Goal: Task Accomplishment & Management: Use online tool/utility

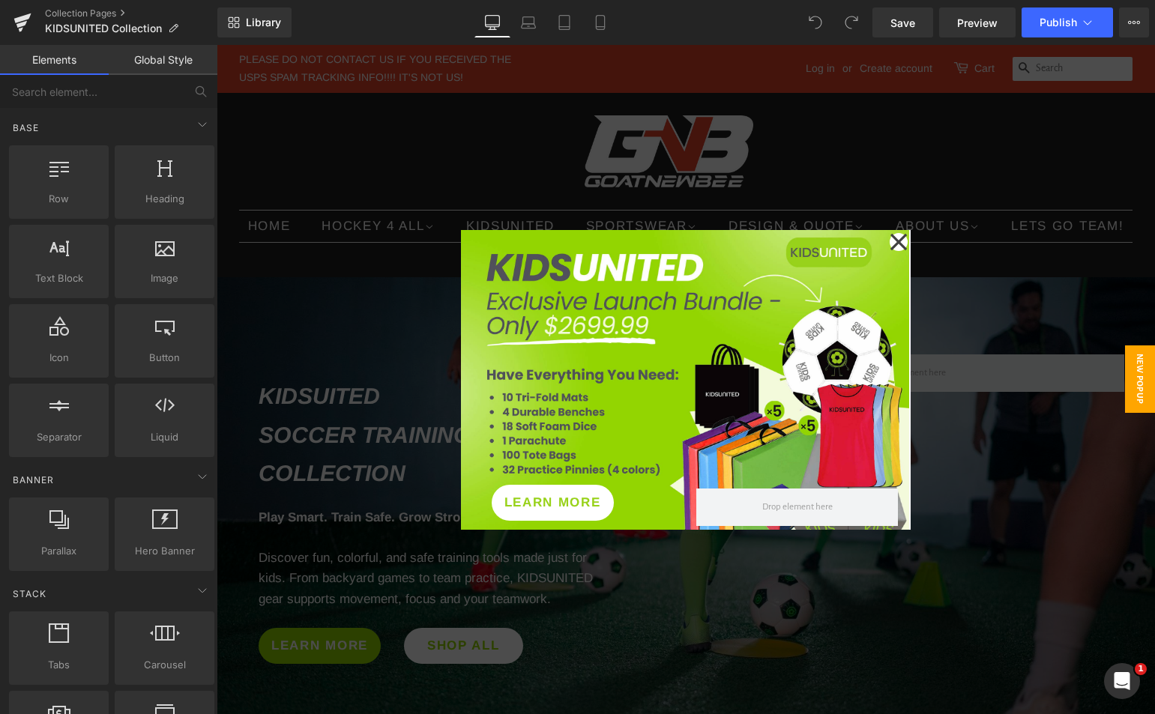
click at [893, 239] on icon at bounding box center [898, 242] width 18 height 75
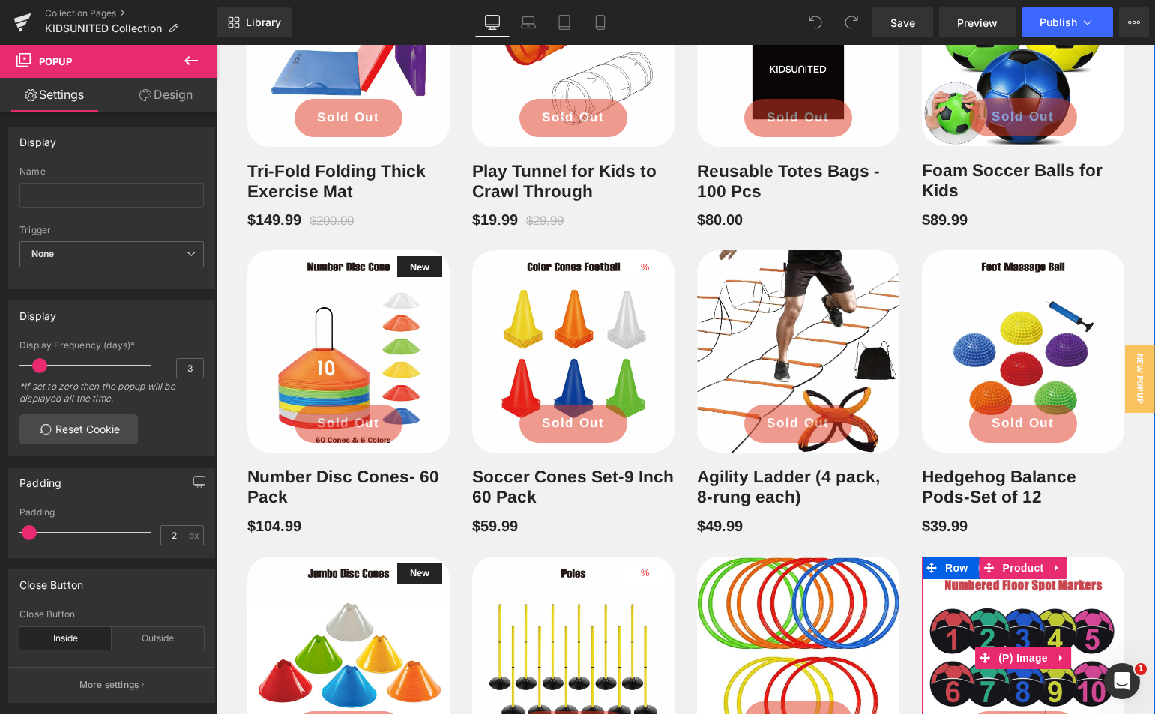
scroll to position [1049, 0]
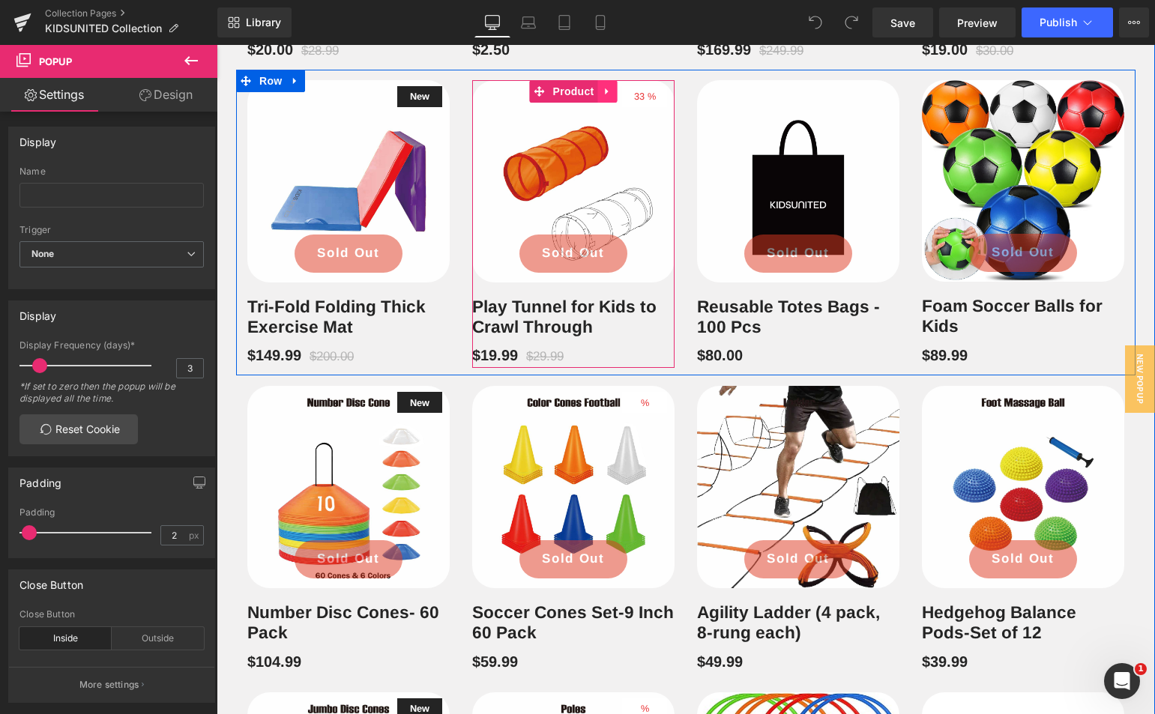
click at [605, 97] on icon at bounding box center [607, 91] width 10 height 11
click at [612, 97] on icon at bounding box center [617, 91] width 10 height 11
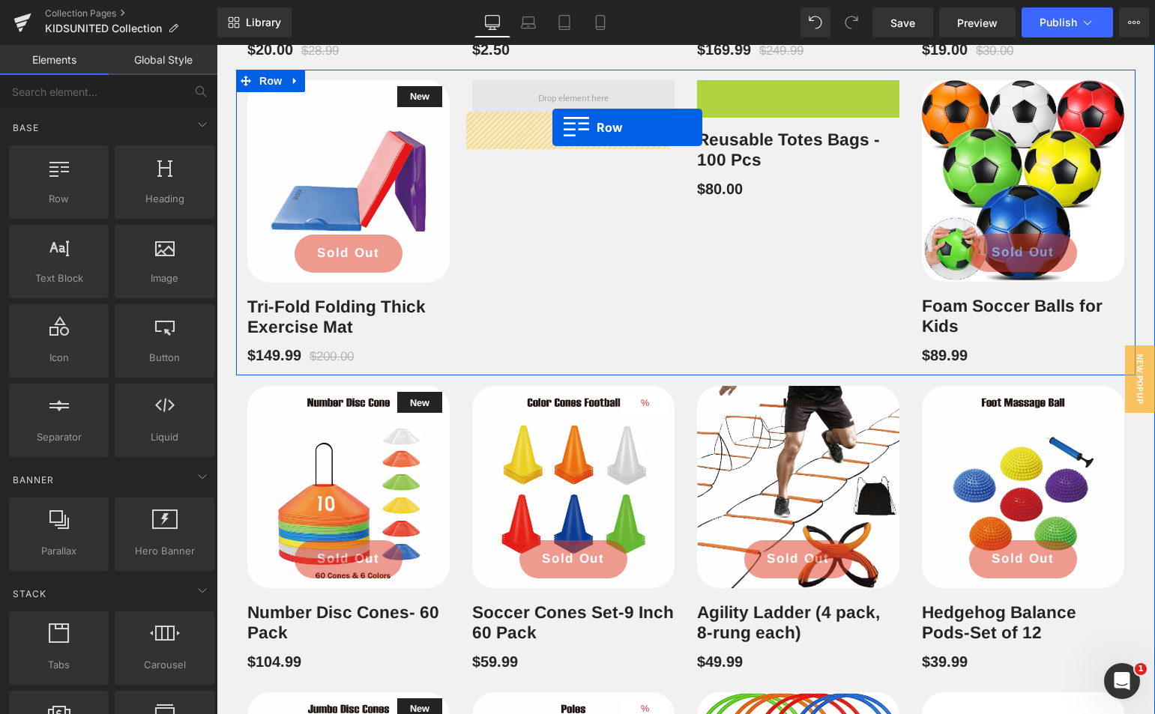
drag, startPoint x: 700, startPoint y: 122, endPoint x: 552, endPoint y: 127, distance: 147.7
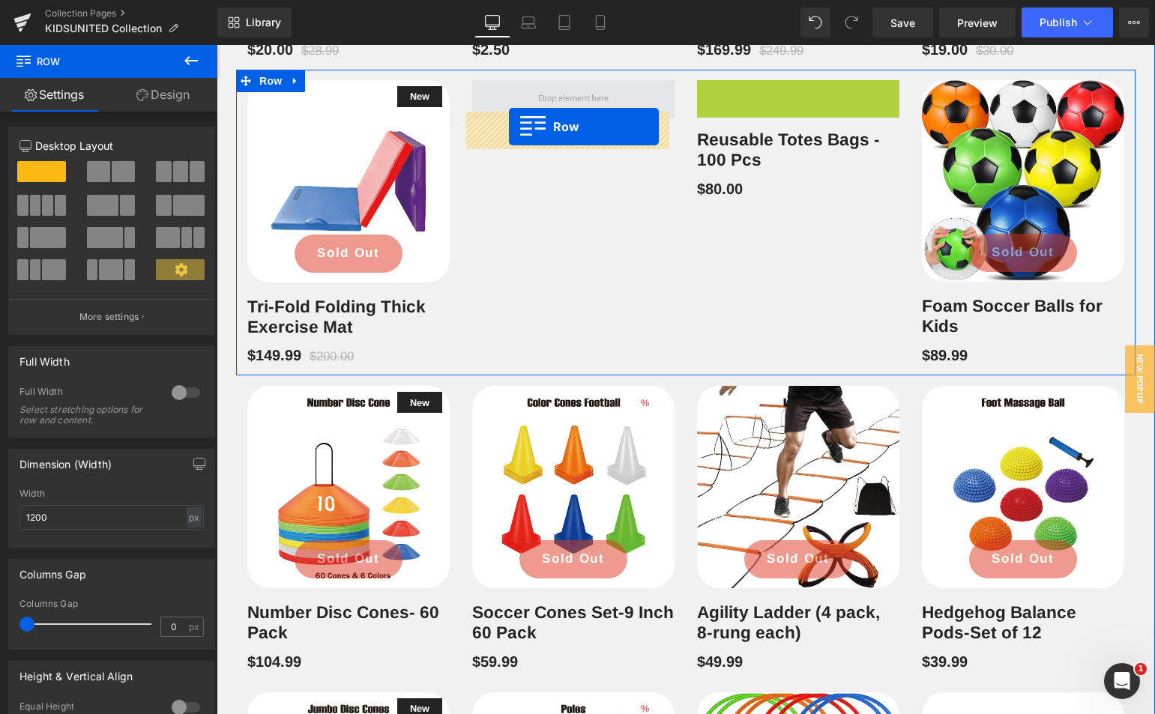
drag, startPoint x: 701, startPoint y: 124, endPoint x: 509, endPoint y: 127, distance: 191.8
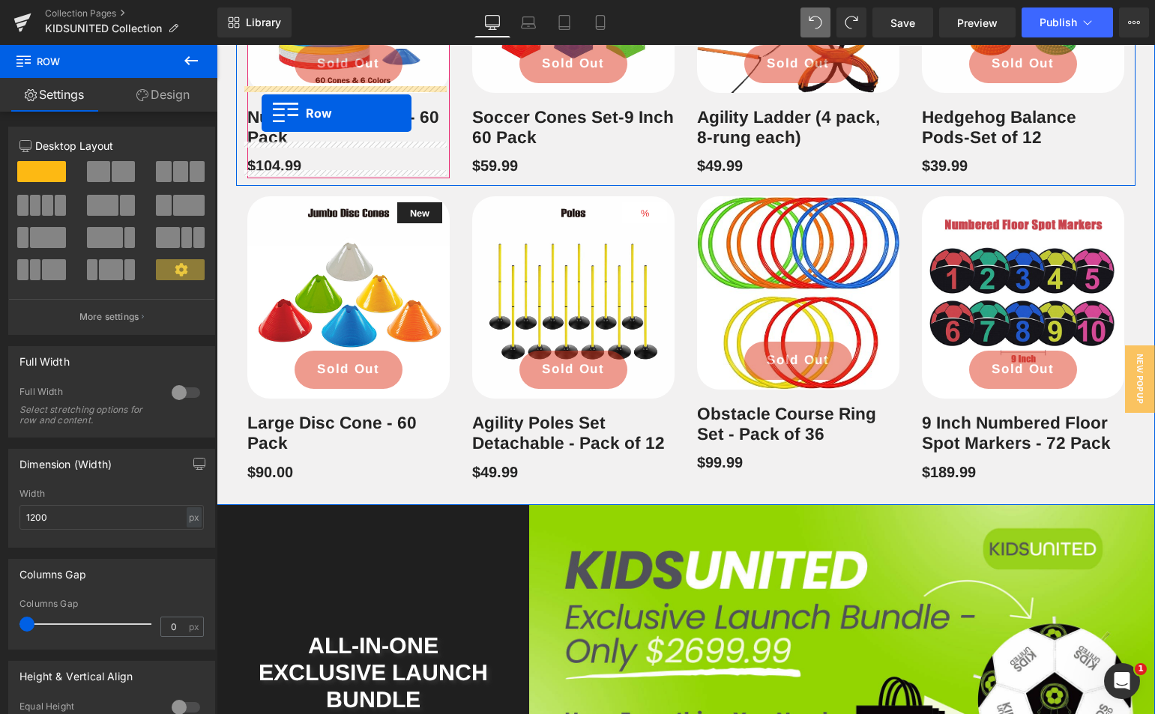
scroll to position [1349, 0]
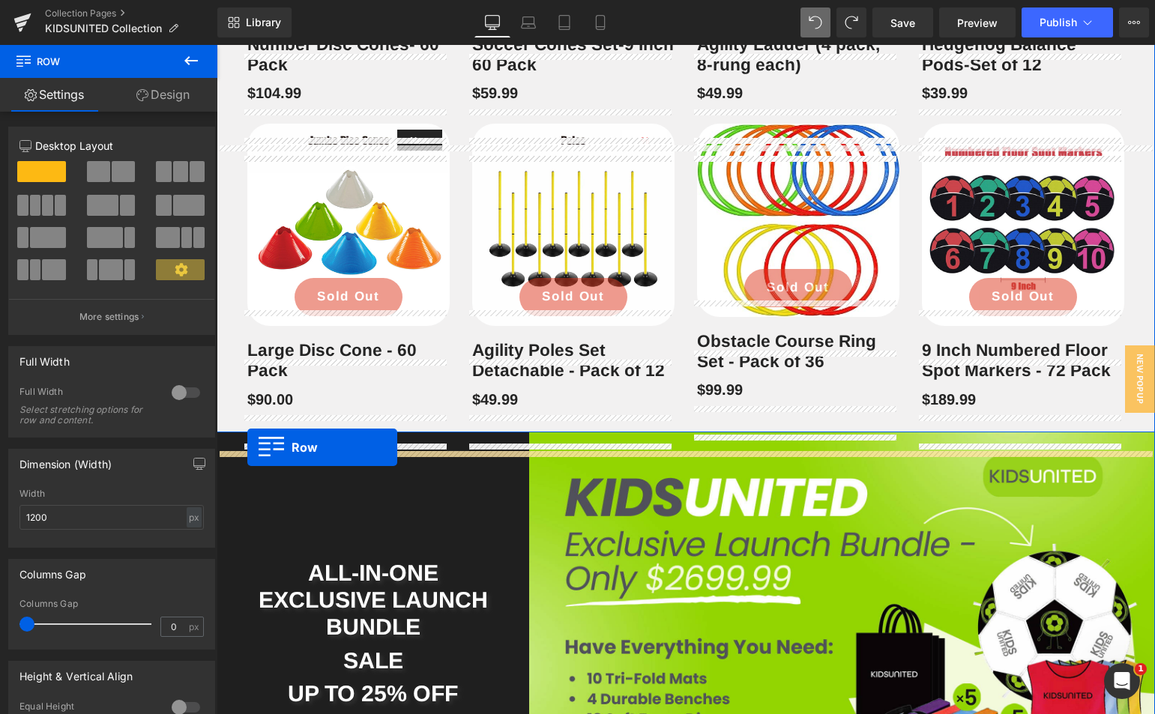
drag, startPoint x: 239, startPoint y: 109, endPoint x: 247, endPoint y: 447, distance: 338.0
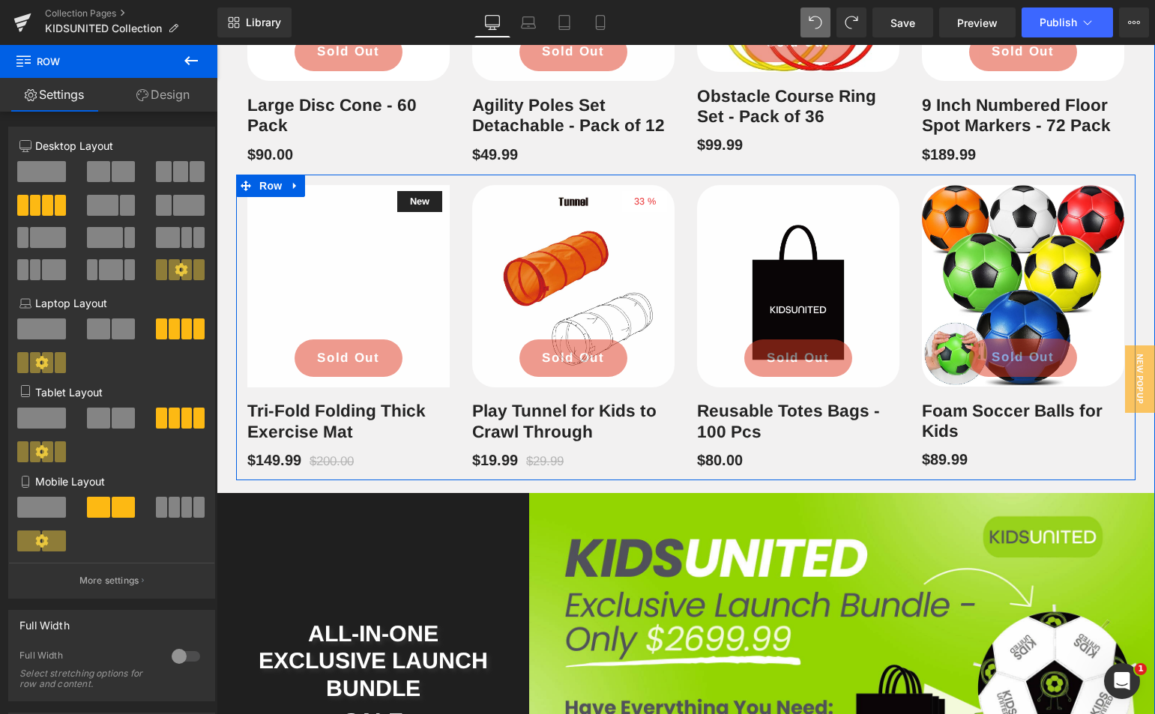
scroll to position [1386, 0]
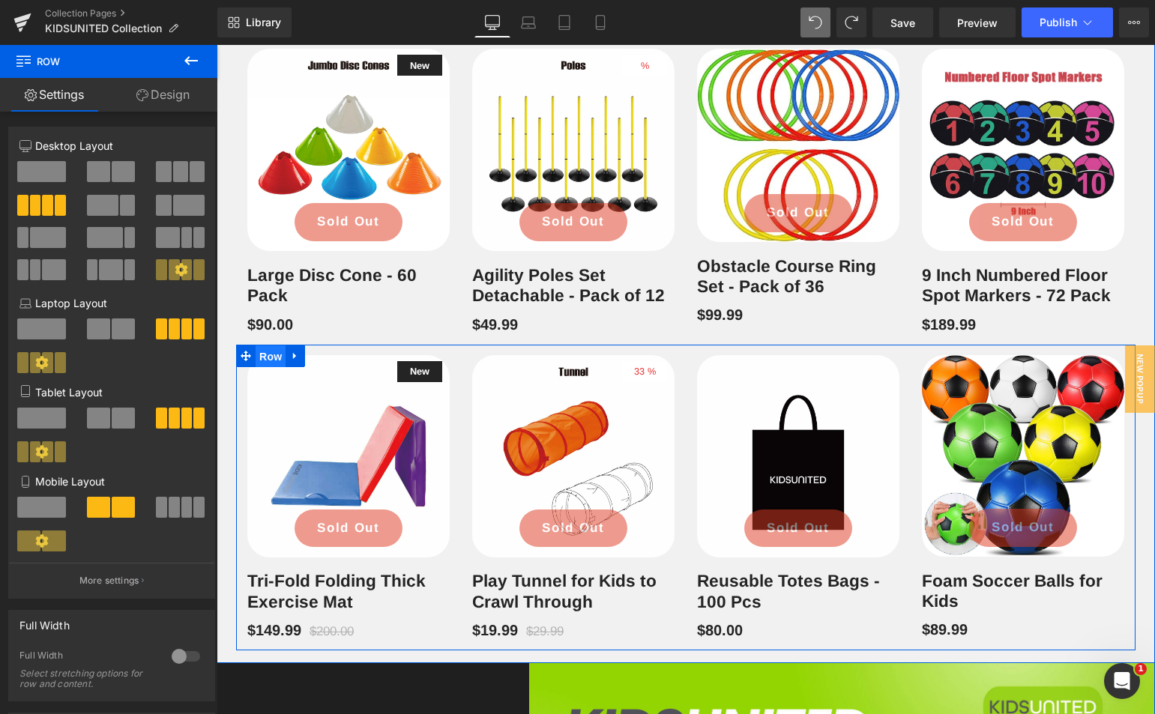
click at [265, 368] on span "Row" at bounding box center [270, 356] width 30 height 22
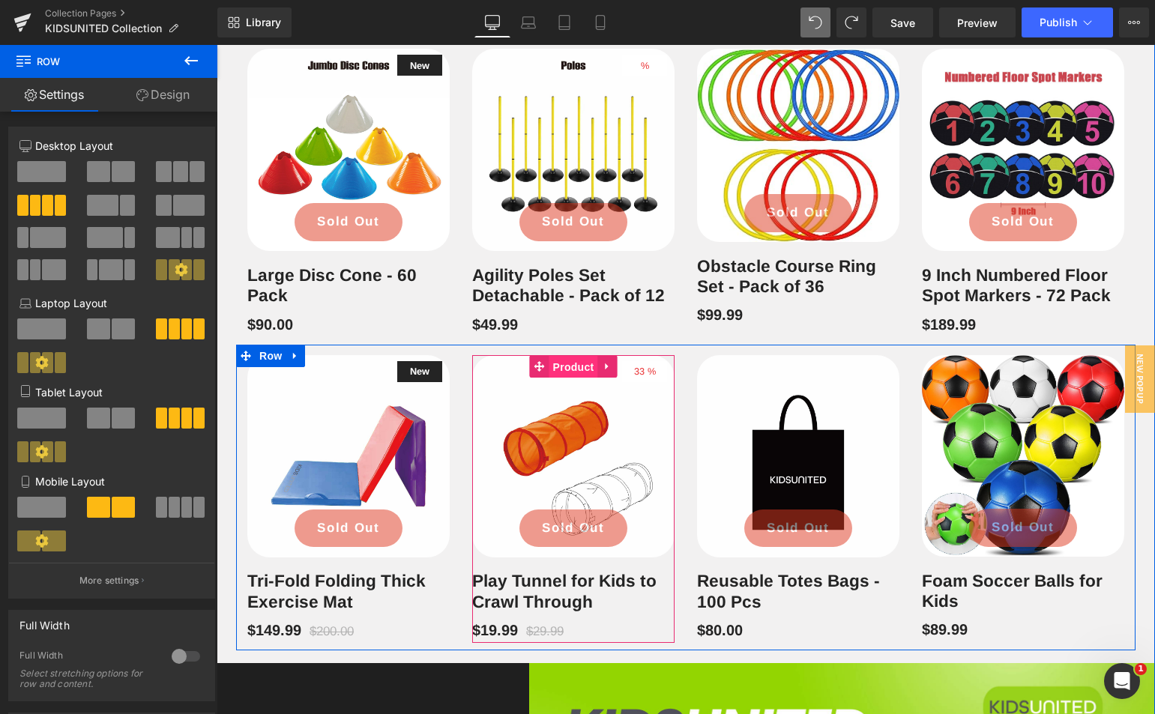
click at [574, 378] on span "Product" at bounding box center [573, 367] width 49 height 22
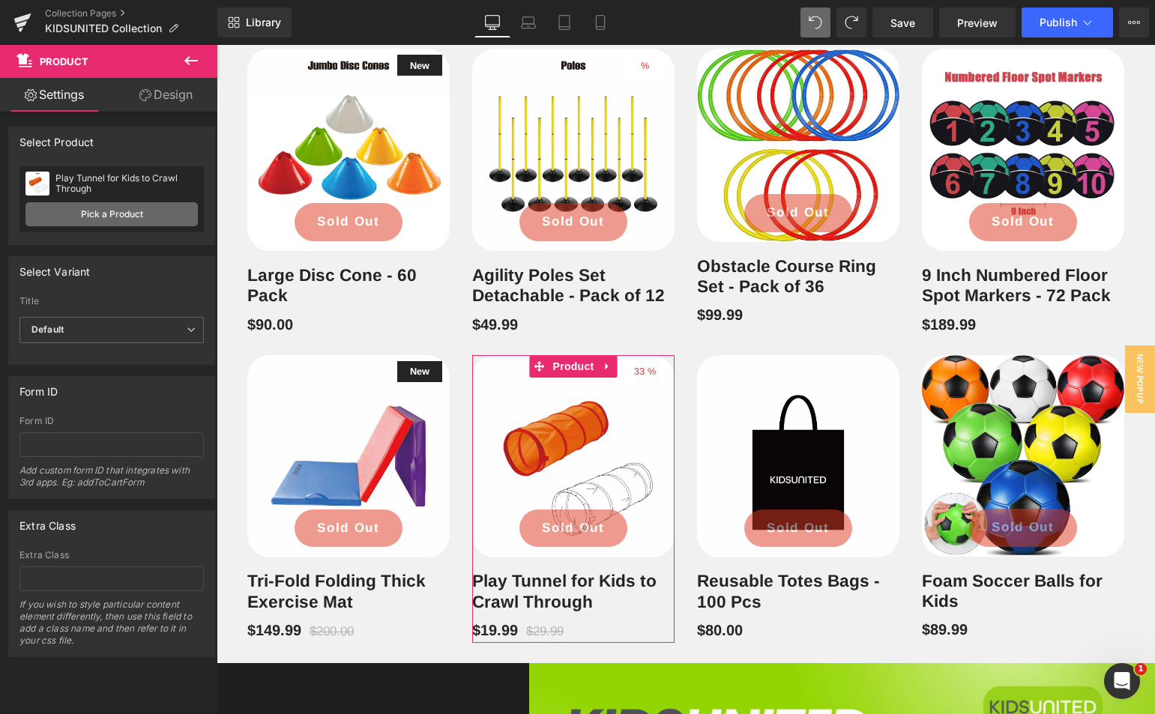
click at [142, 217] on link "Pick a Product" at bounding box center [111, 214] width 172 height 24
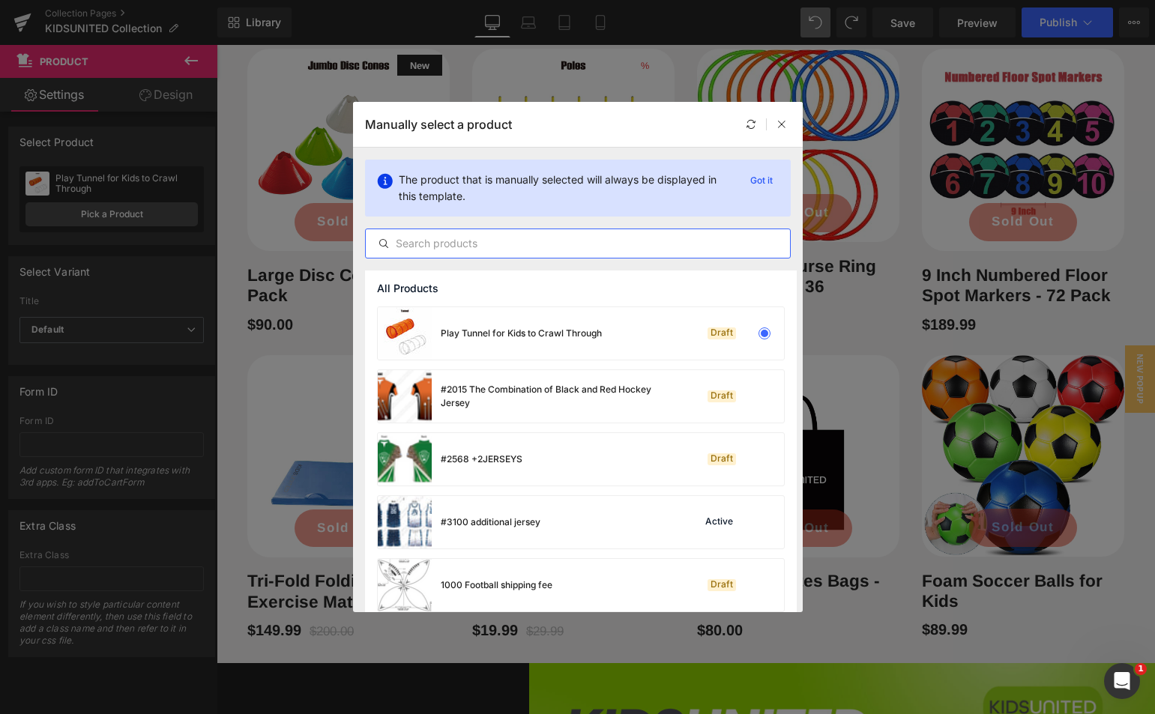
click at [474, 241] on input "text" at bounding box center [578, 244] width 424 height 18
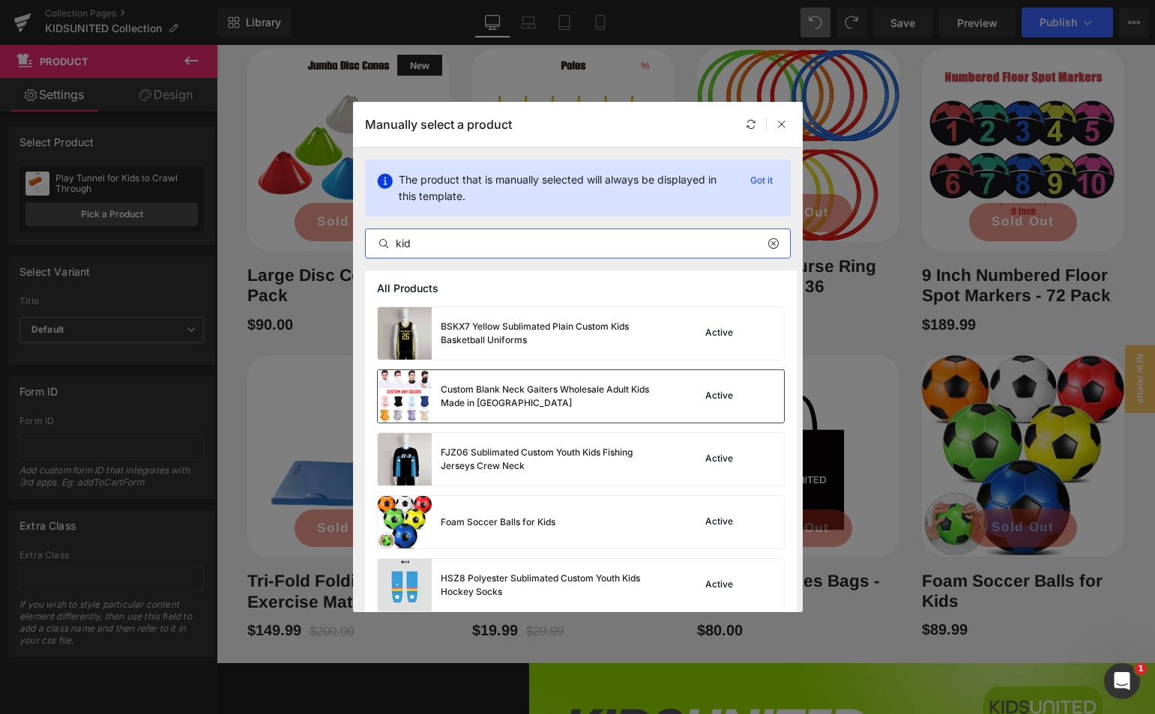
scroll to position [225, 0]
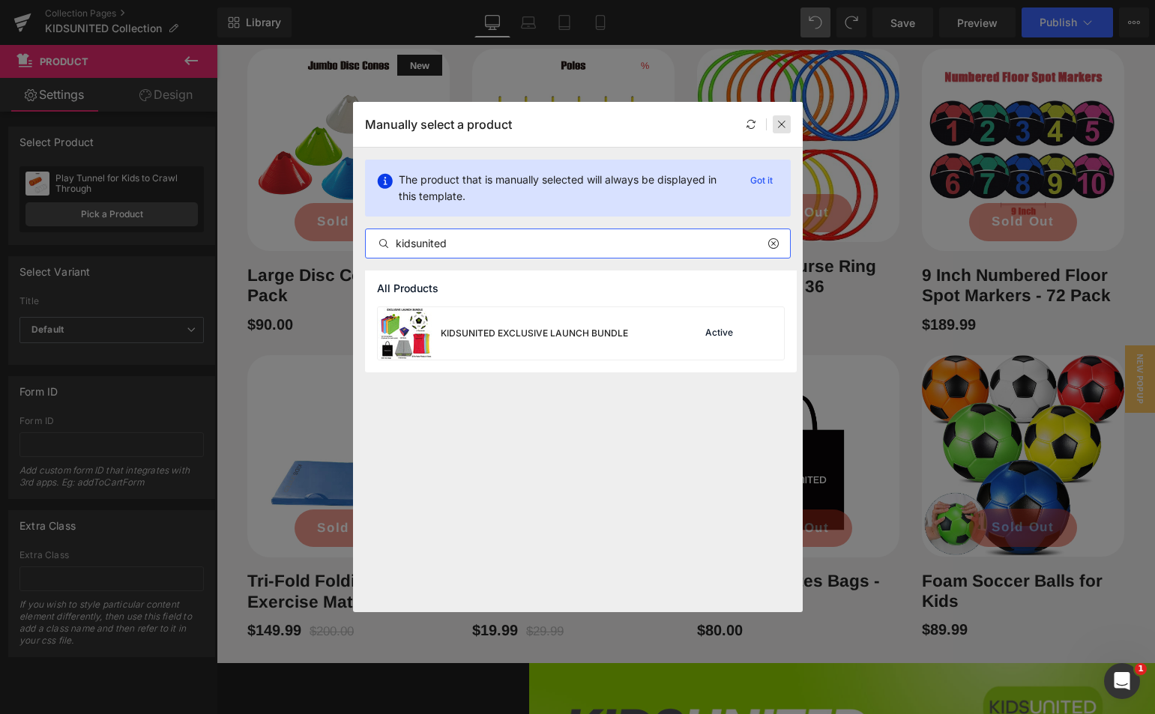
type input "kidsunited"
click at [783, 127] on icon at bounding box center [781, 124] width 10 height 10
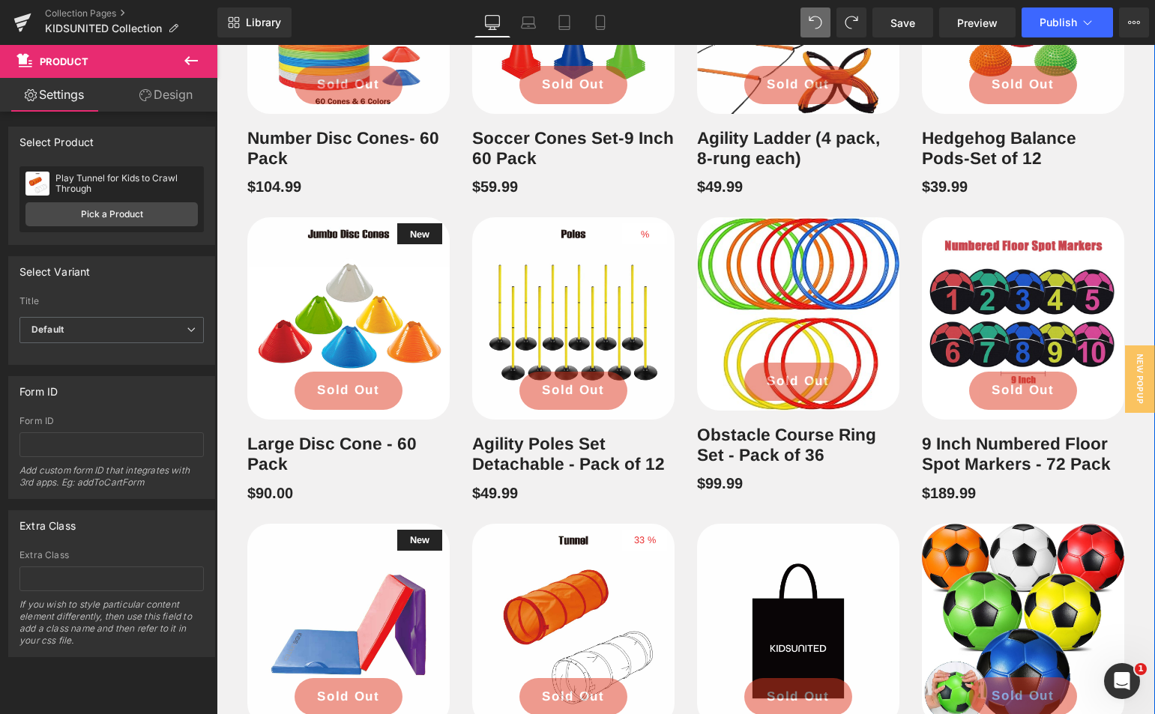
scroll to position [1386, 0]
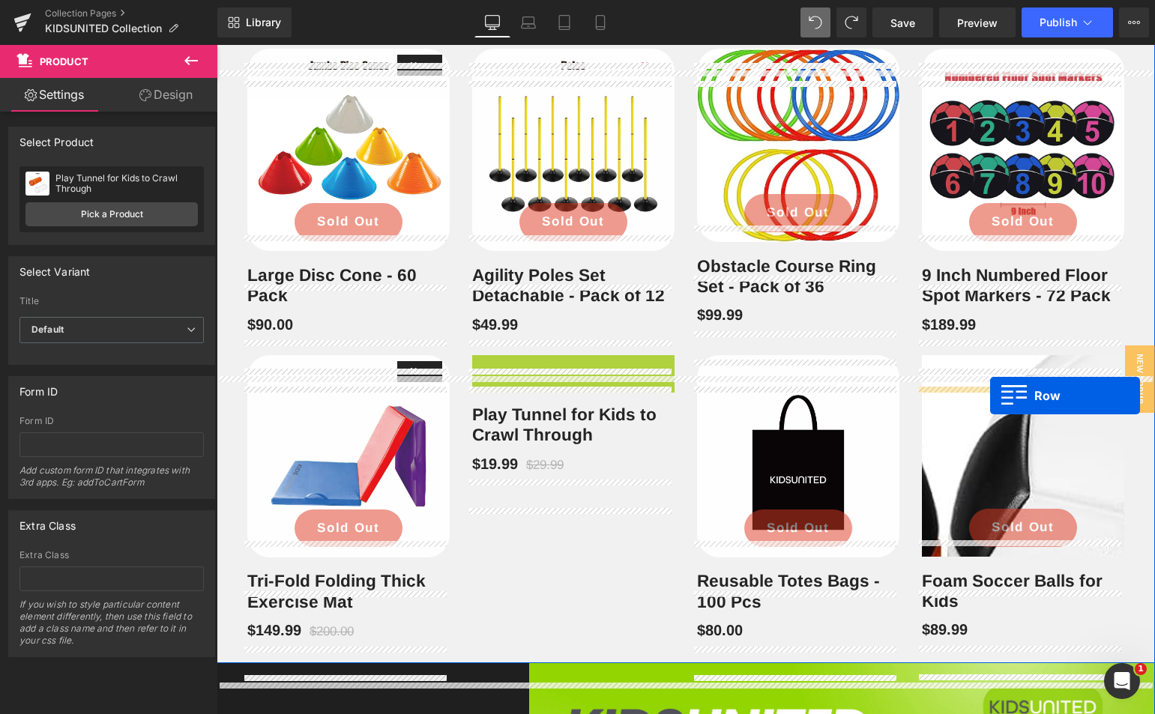
drag, startPoint x: 478, startPoint y: 393, endPoint x: 990, endPoint y: 396, distance: 511.7
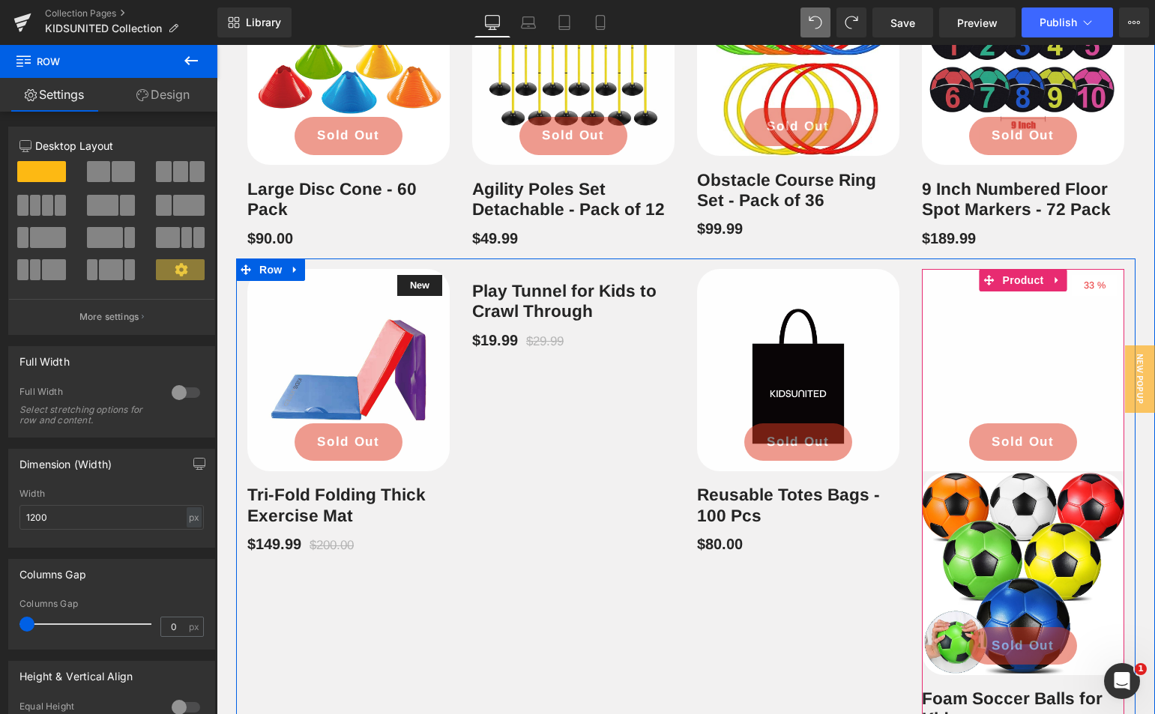
scroll to position [1536, 0]
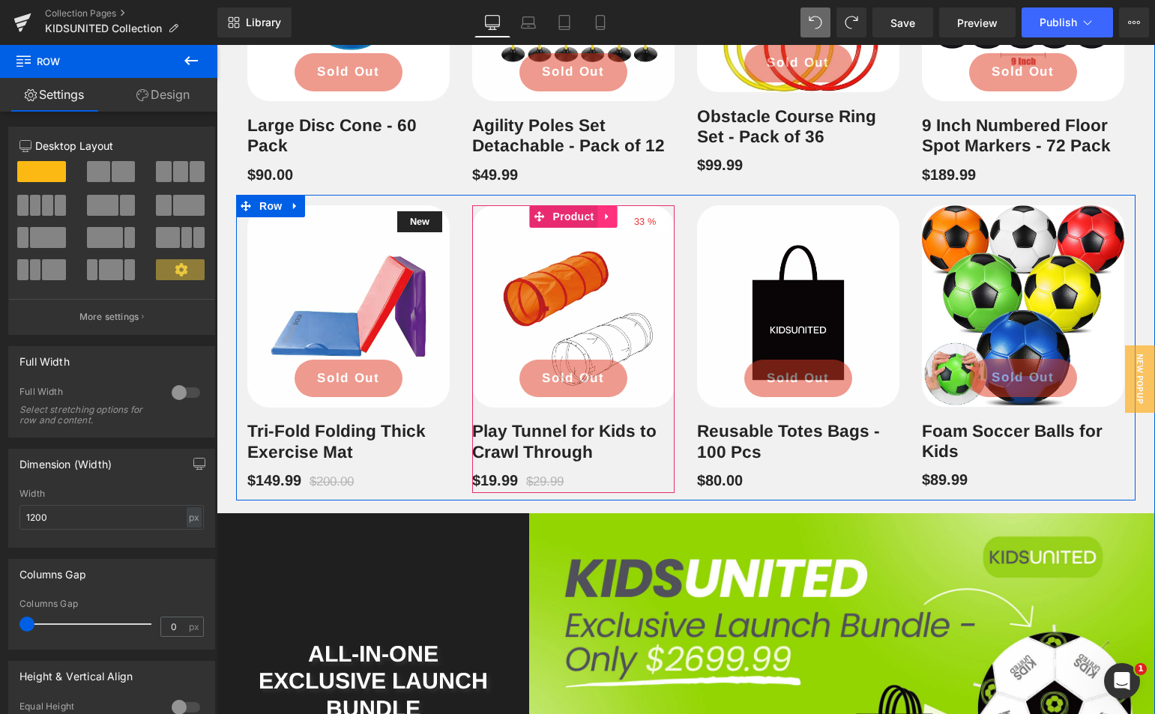
click at [599, 228] on link at bounding box center [607, 216] width 19 height 22
click at [614, 222] on icon at bounding box center [617, 216] width 10 height 10
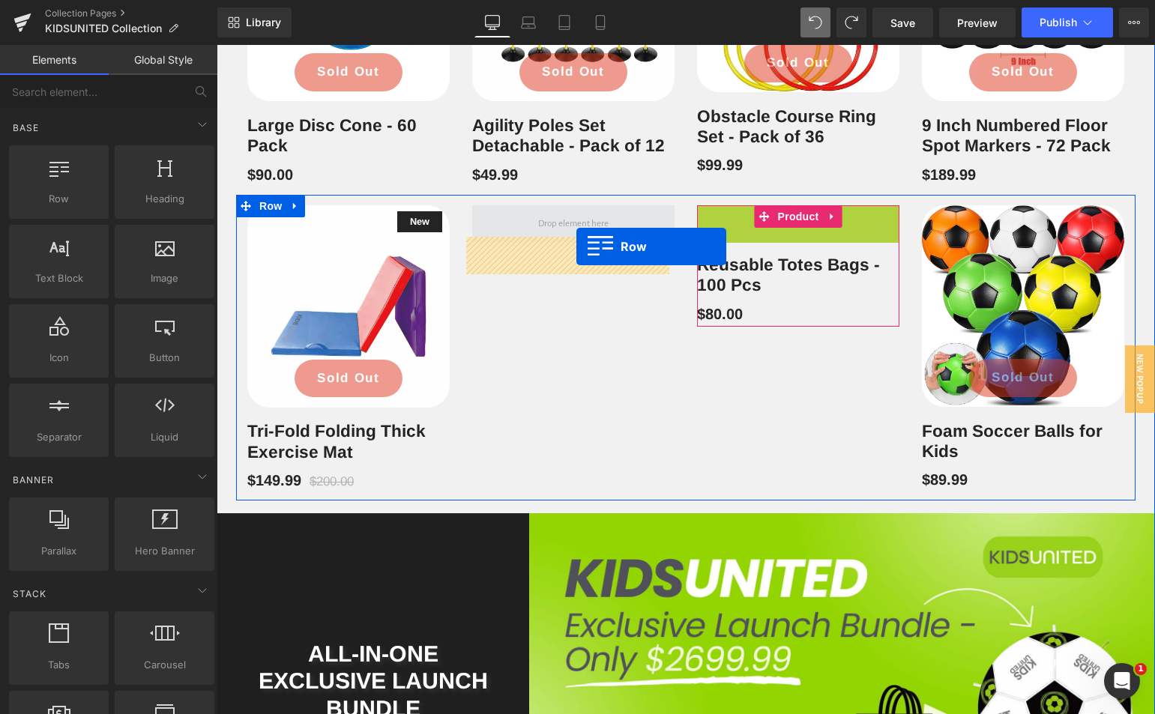
drag, startPoint x: 701, startPoint y: 247, endPoint x: 576, endPoint y: 247, distance: 124.4
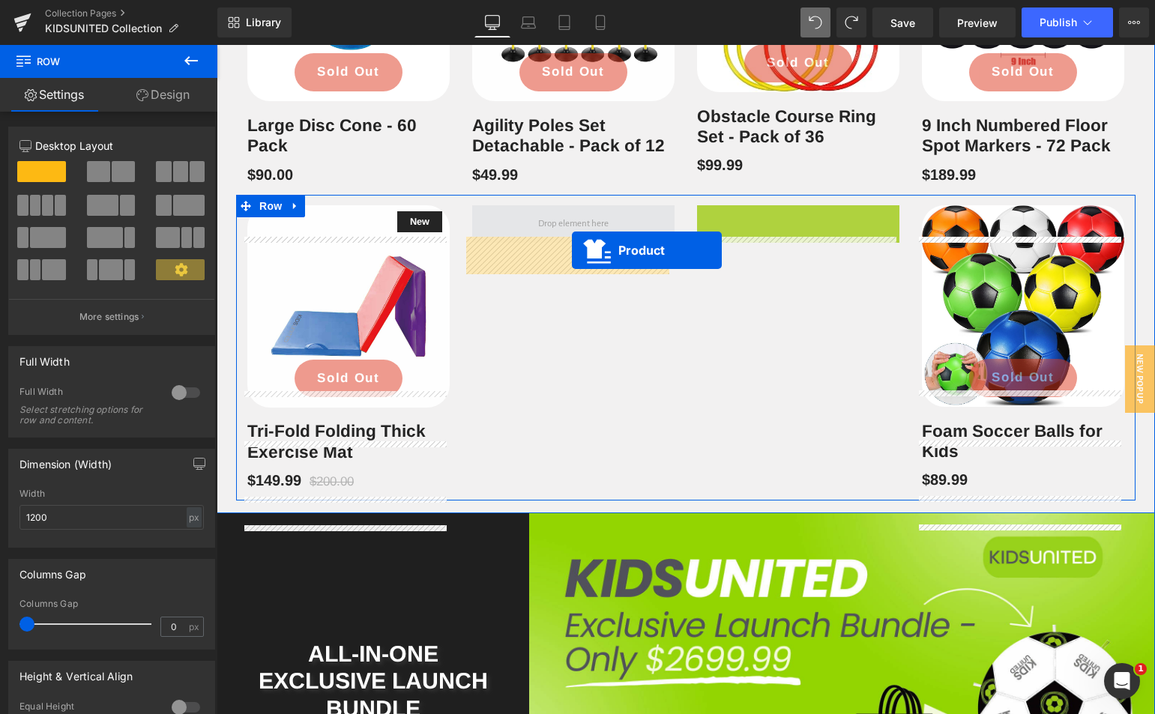
drag, startPoint x: 759, startPoint y: 251, endPoint x: 572, endPoint y: 250, distance: 187.3
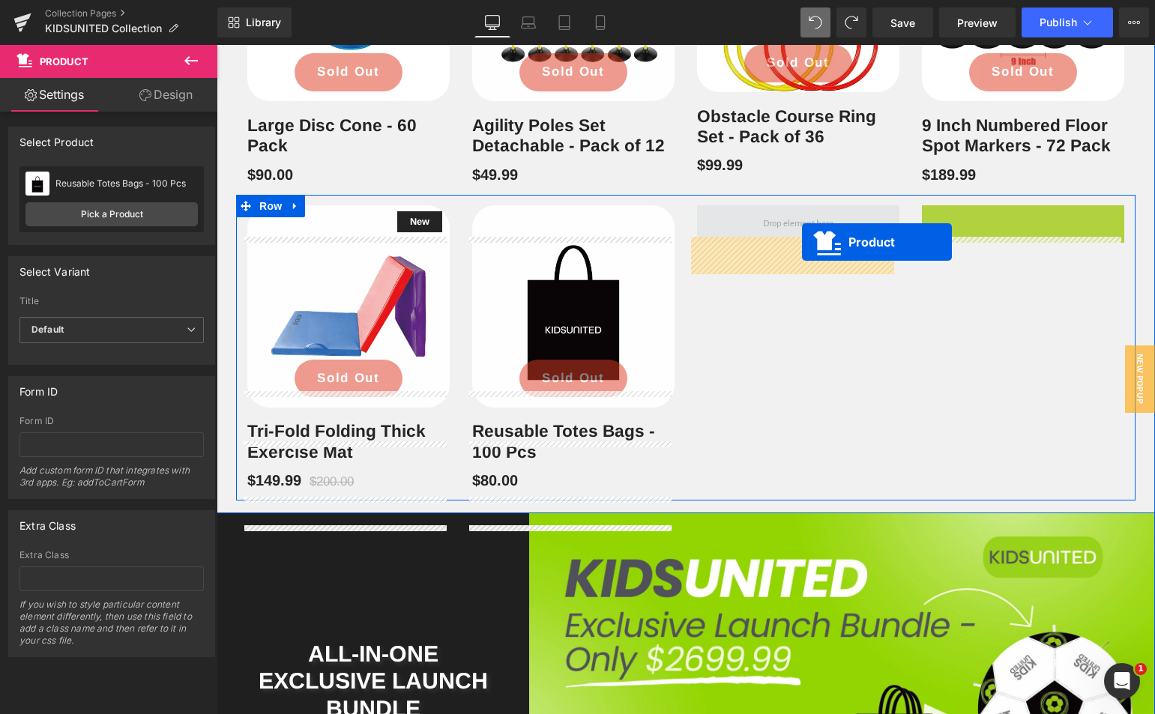
drag, startPoint x: 979, startPoint y: 253, endPoint x: 802, endPoint y: 242, distance: 177.9
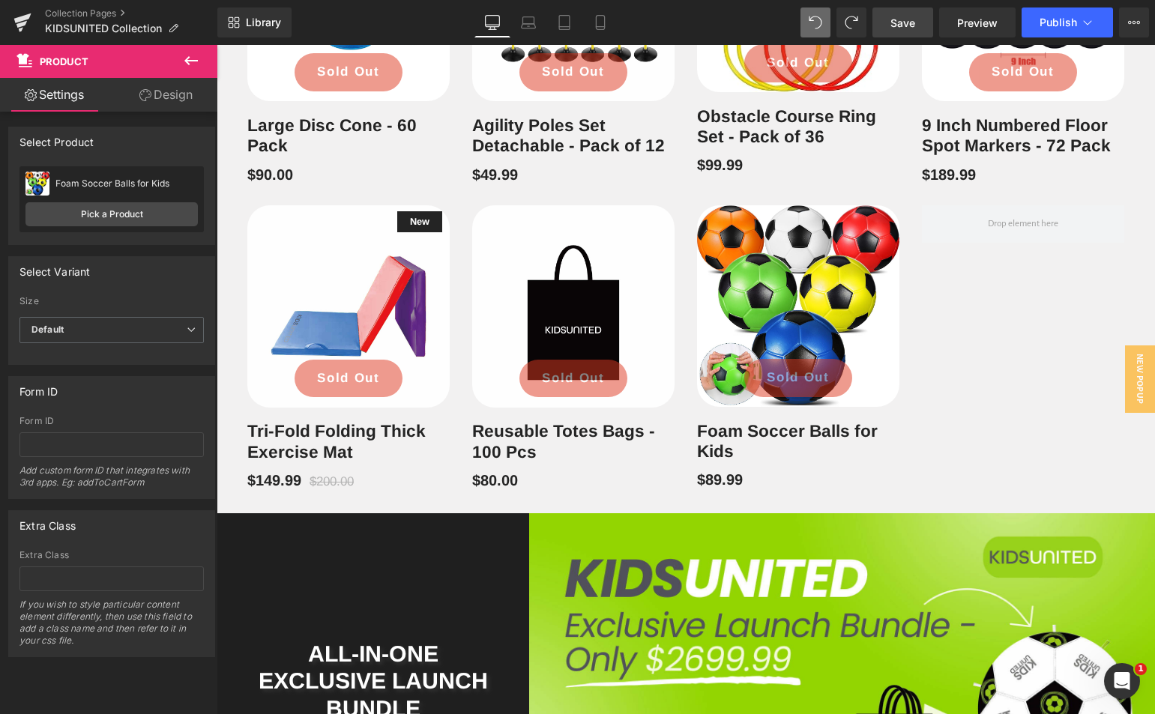
click at [892, 13] on link "Save" at bounding box center [902, 22] width 61 height 30
